Goal: Task Accomplishment & Management: Manage account settings

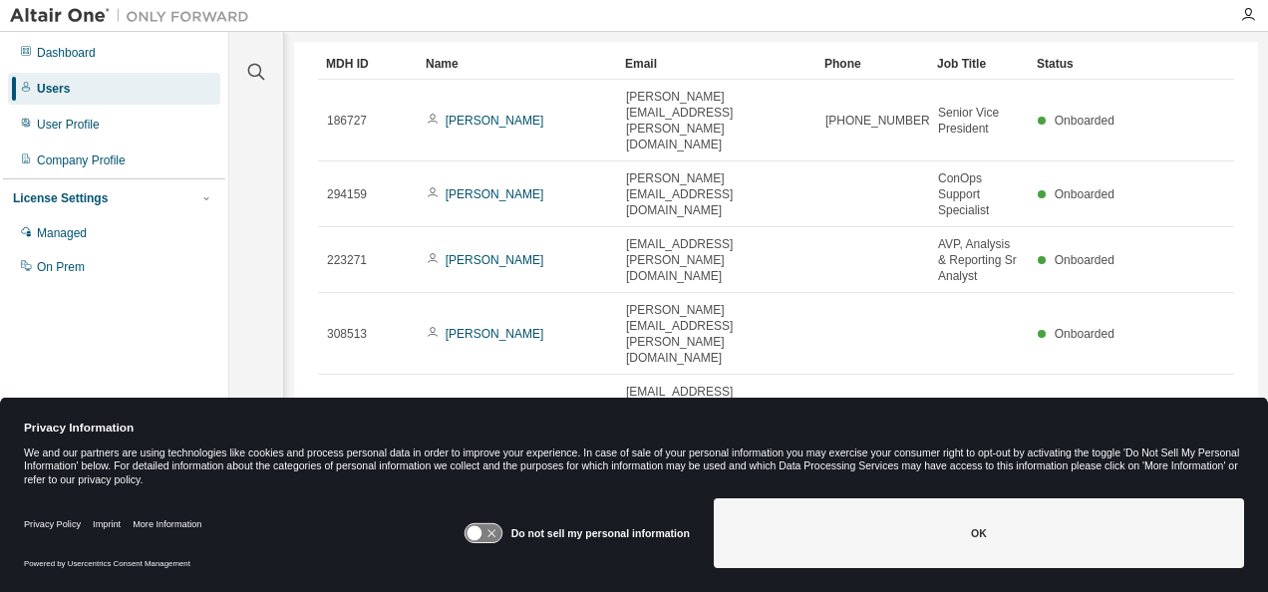
scroll to position [79, 0]
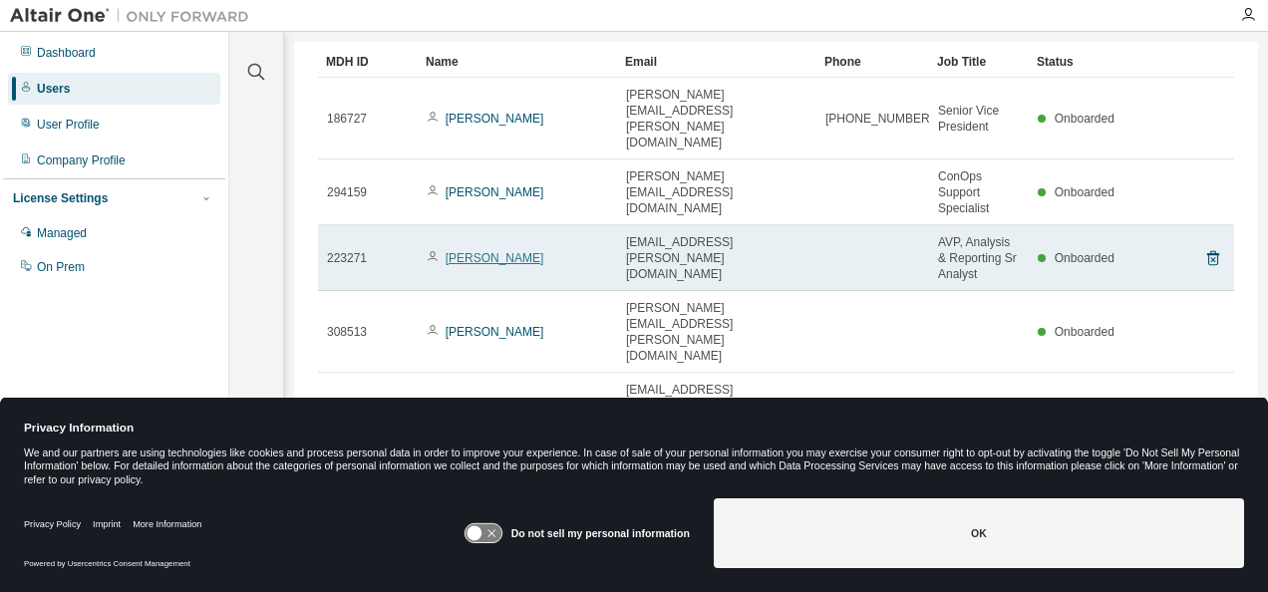
click at [480, 251] on link "[PERSON_NAME]" at bounding box center [495, 258] width 99 height 14
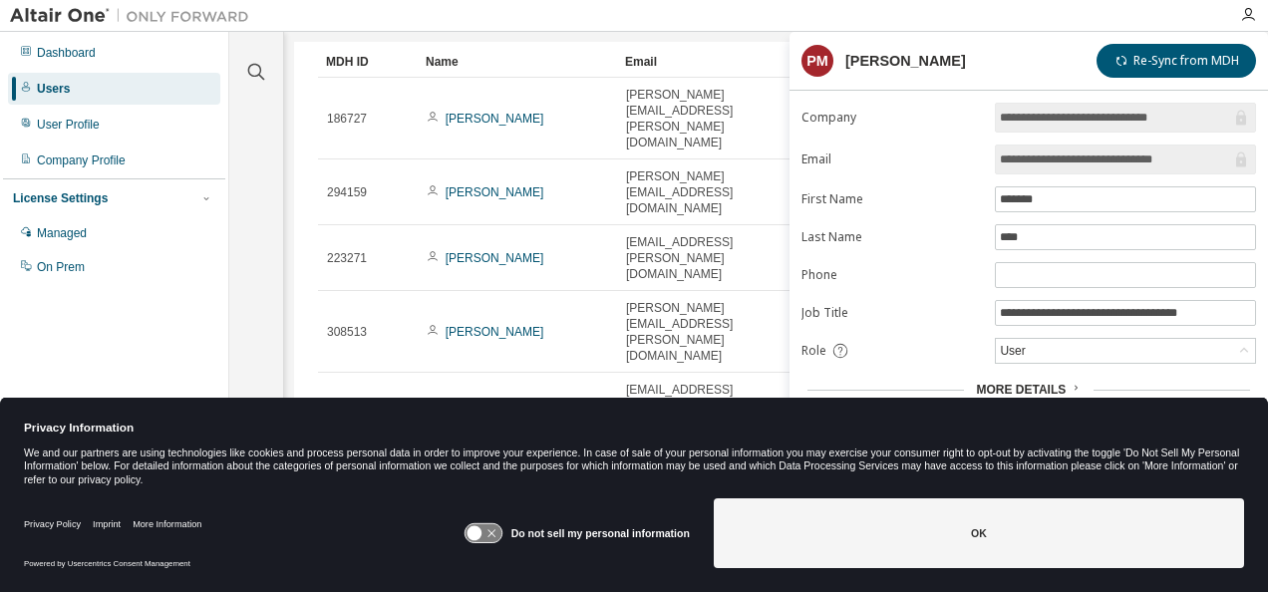
click at [275, 223] on div "Clear all Status Onboarded Pending Sent Delivered Bounced Under Review Revoked …" at bounding box center [256, 265] width 48 height 461
click at [267, 184] on div "Clear all Status Onboarded Pending Sent Delivered Bounced Under Review Revoked …" at bounding box center [256, 265] width 48 height 461
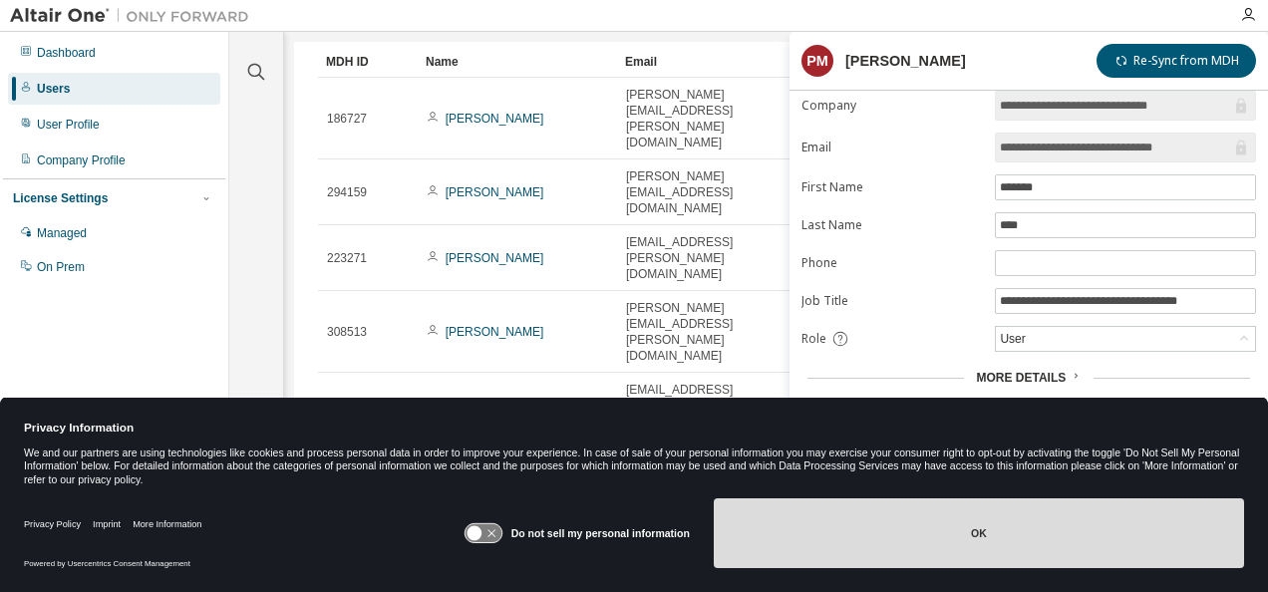
click at [927, 544] on button "OK" at bounding box center [979, 534] width 530 height 70
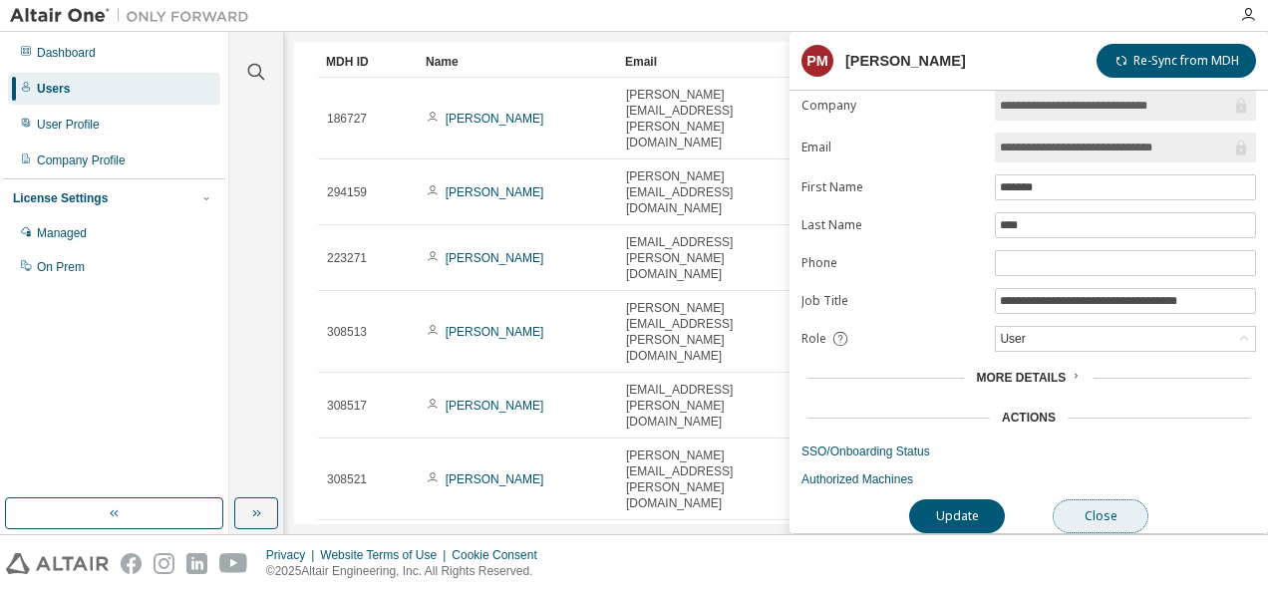
click at [1100, 503] on button "Close" at bounding box center [1101, 517] width 96 height 34
